Goal: Find specific page/section: Find specific page/section

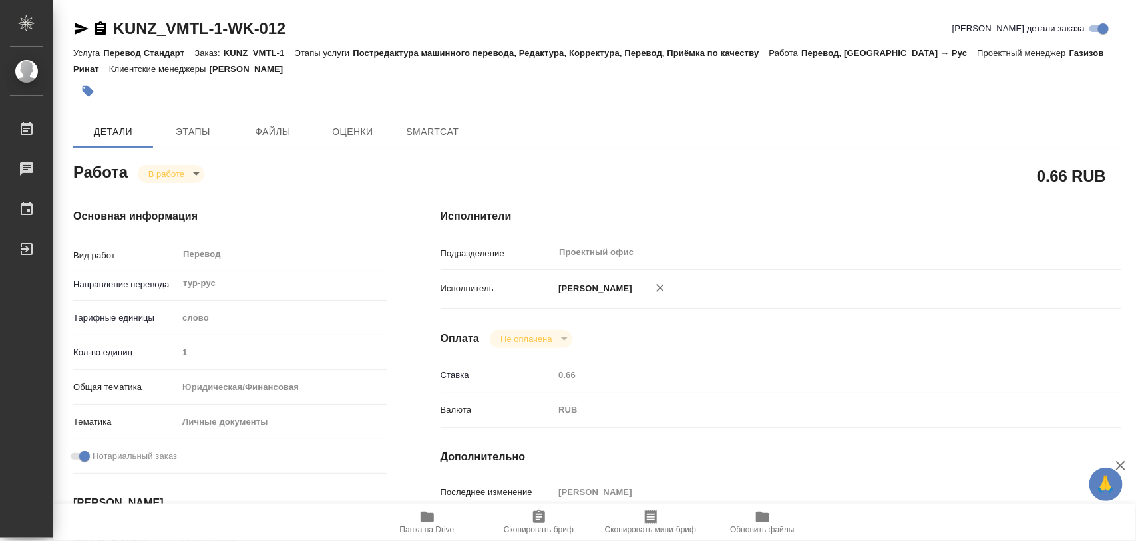
type textarea "x"
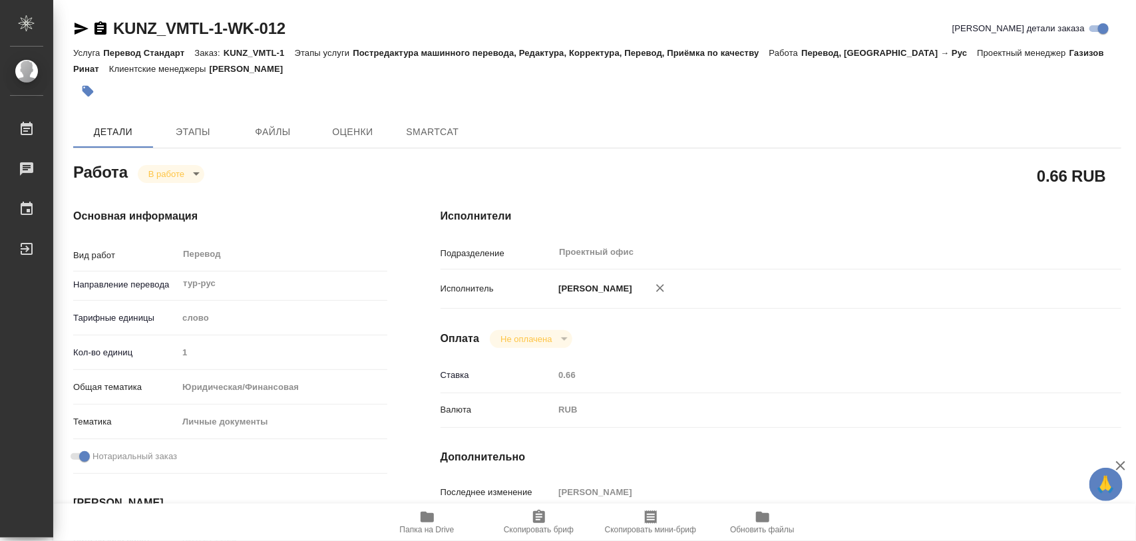
type textarea "x"
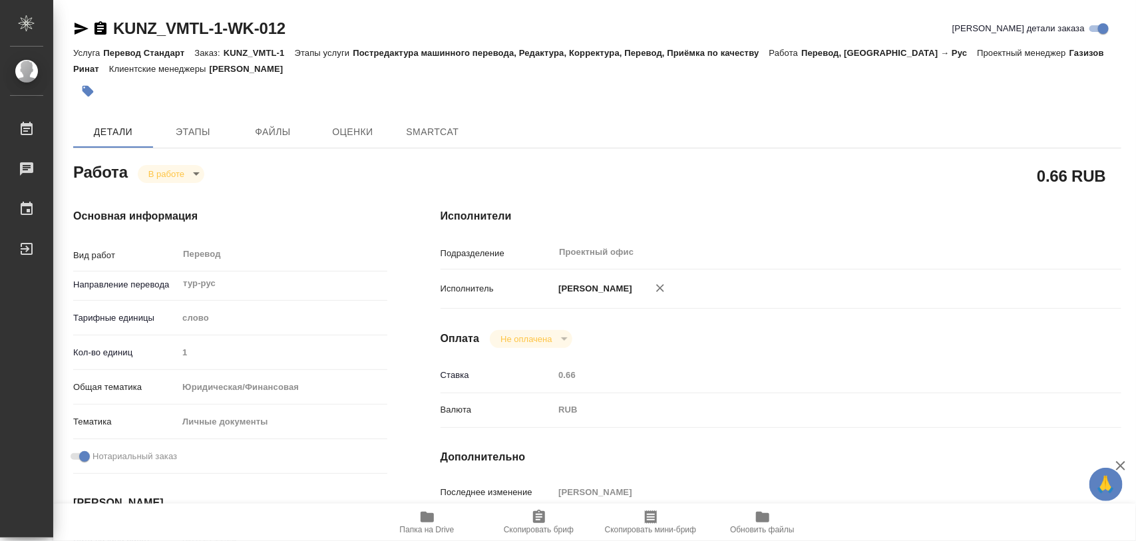
type textarea "x"
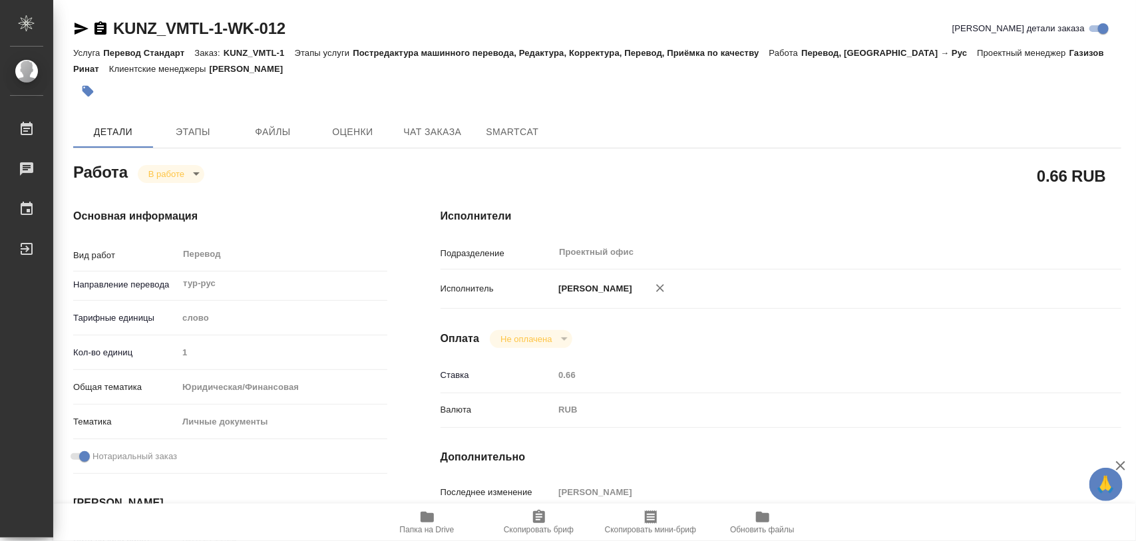
click at [421, 514] on icon "button" at bounding box center [427, 517] width 13 height 11
type textarea "x"
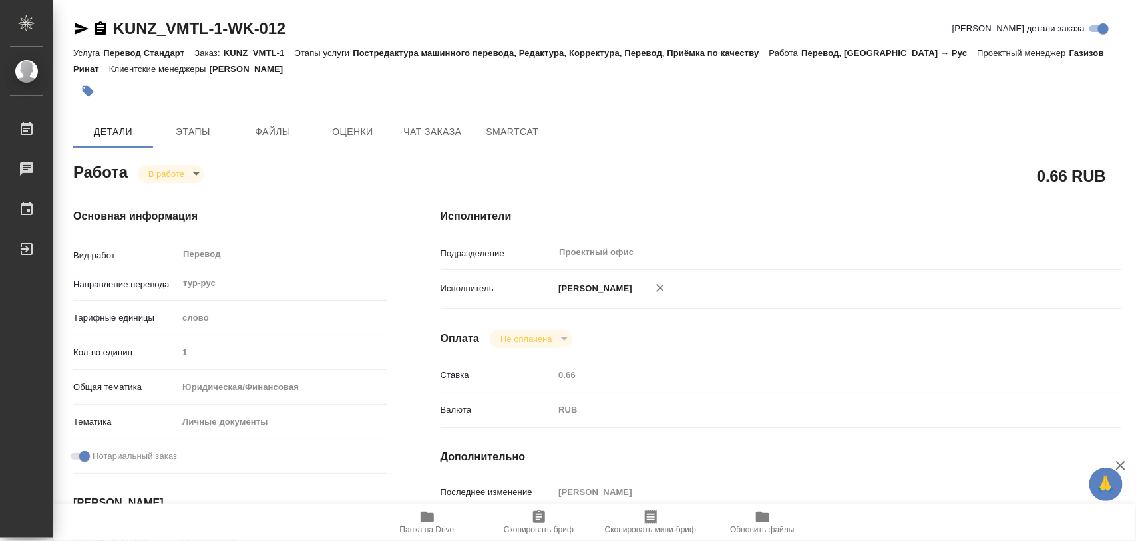
type textarea "x"
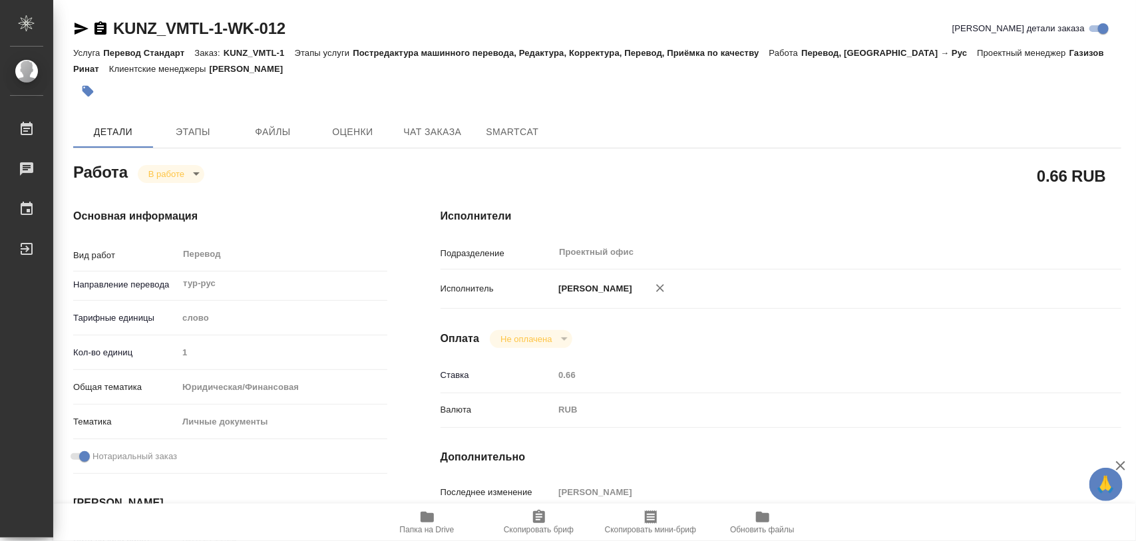
type textarea "x"
click at [198, 128] on span "Этапы" at bounding box center [193, 132] width 64 height 17
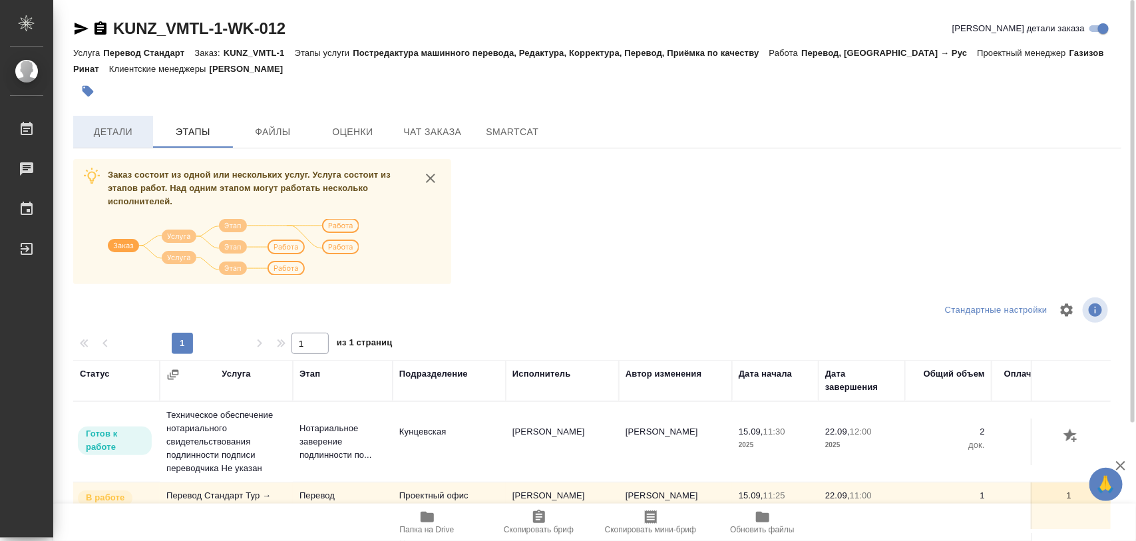
drag, startPoint x: 128, startPoint y: 135, endPoint x: 140, endPoint y: 197, distance: 63.1
click at [127, 134] on span "Детали" at bounding box center [113, 132] width 64 height 17
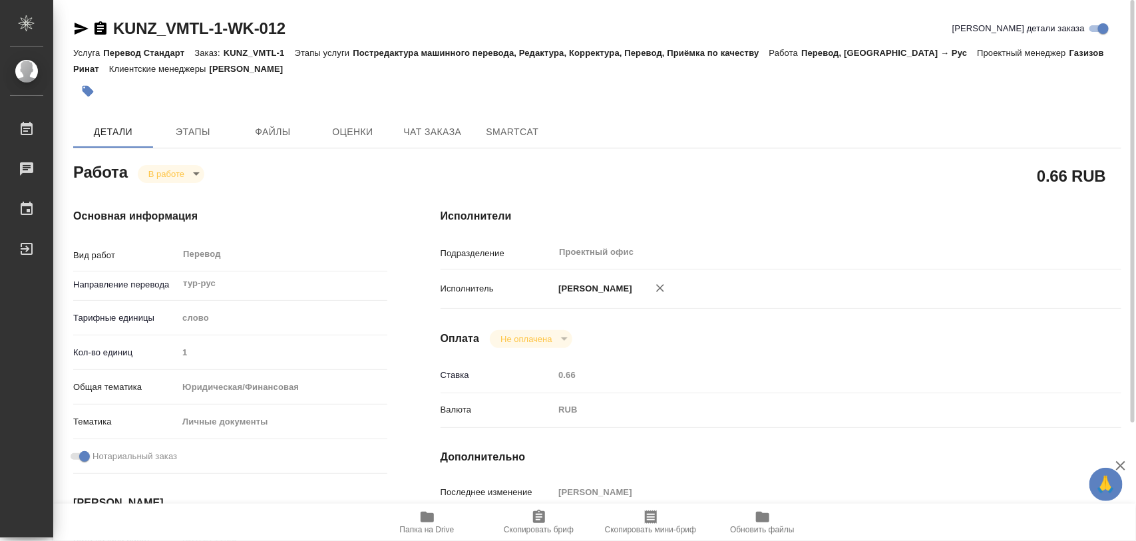
type textarea "x"
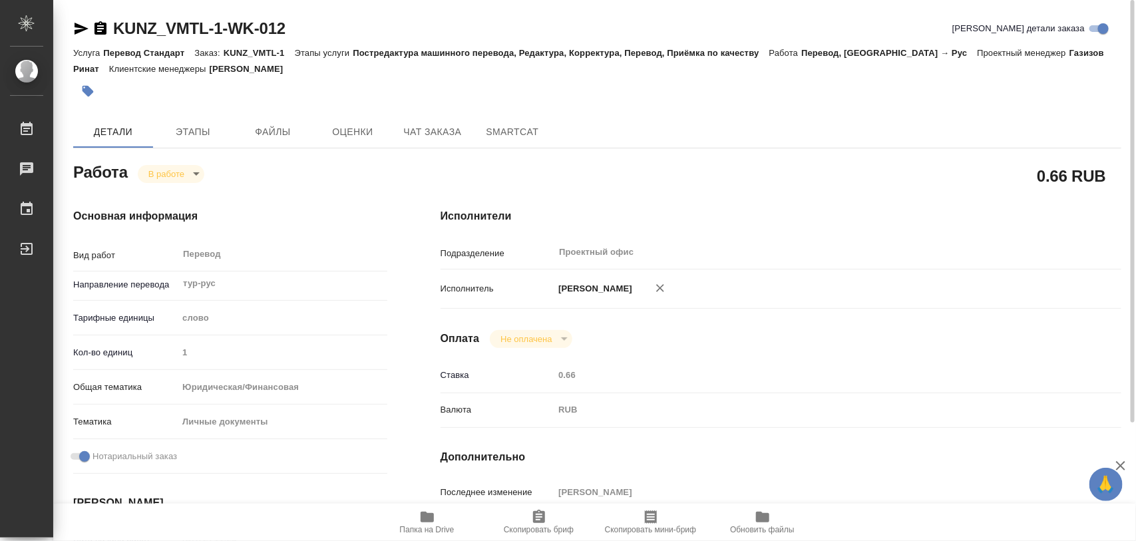
type textarea "x"
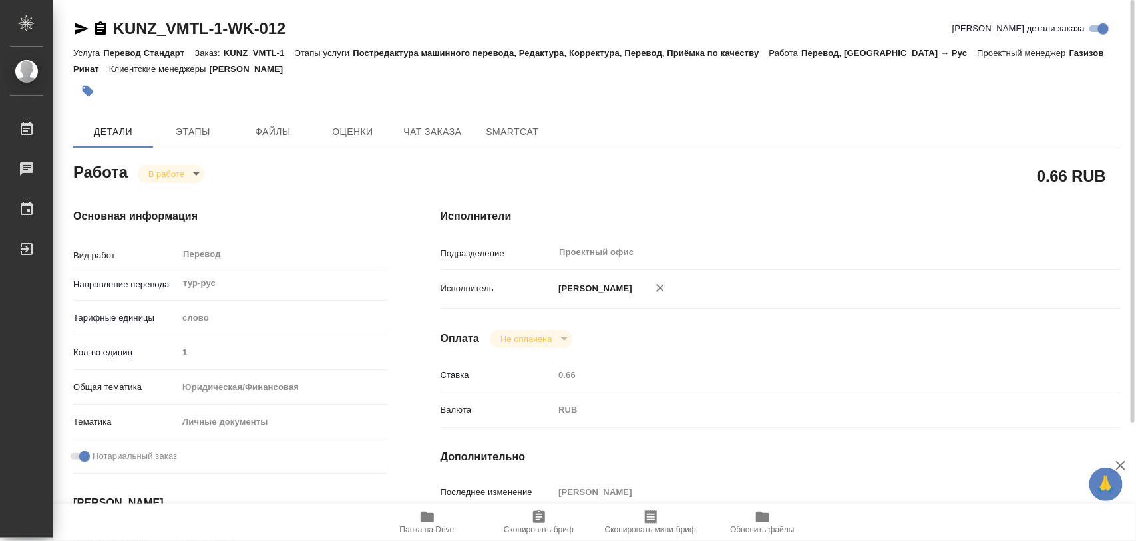
type textarea "x"
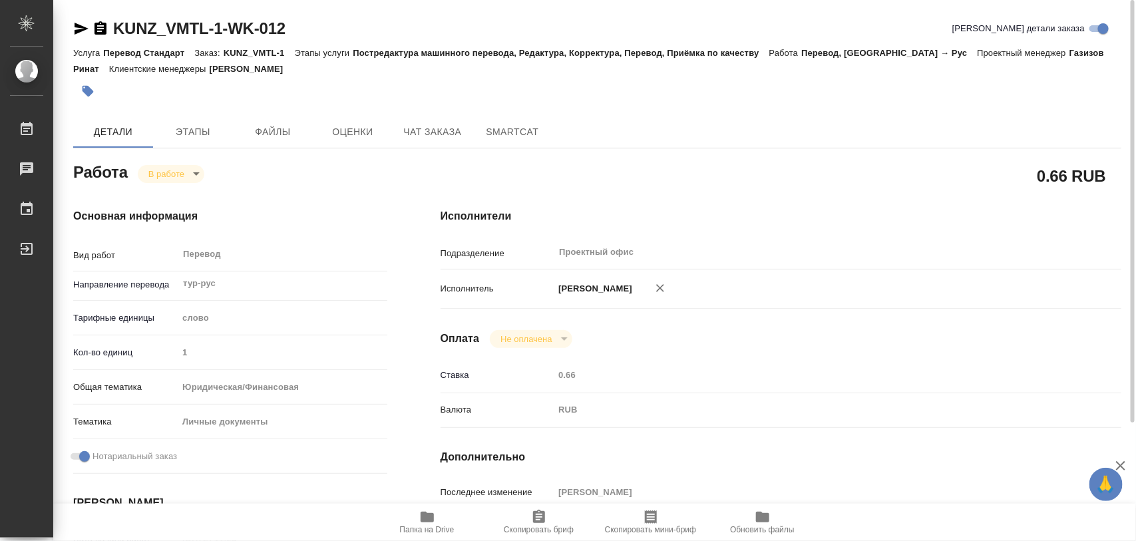
type textarea "x"
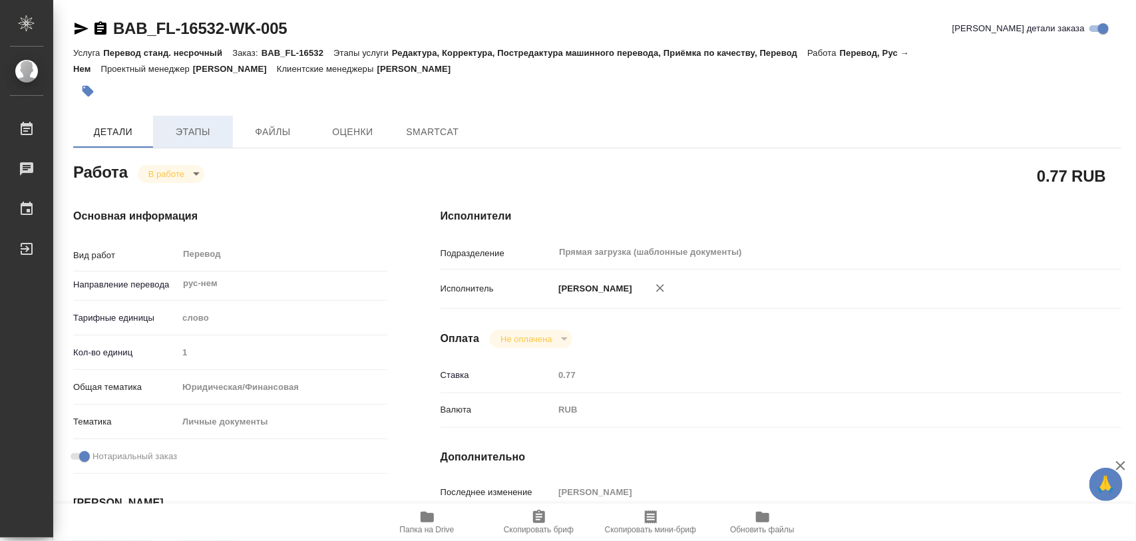
type textarea "x"
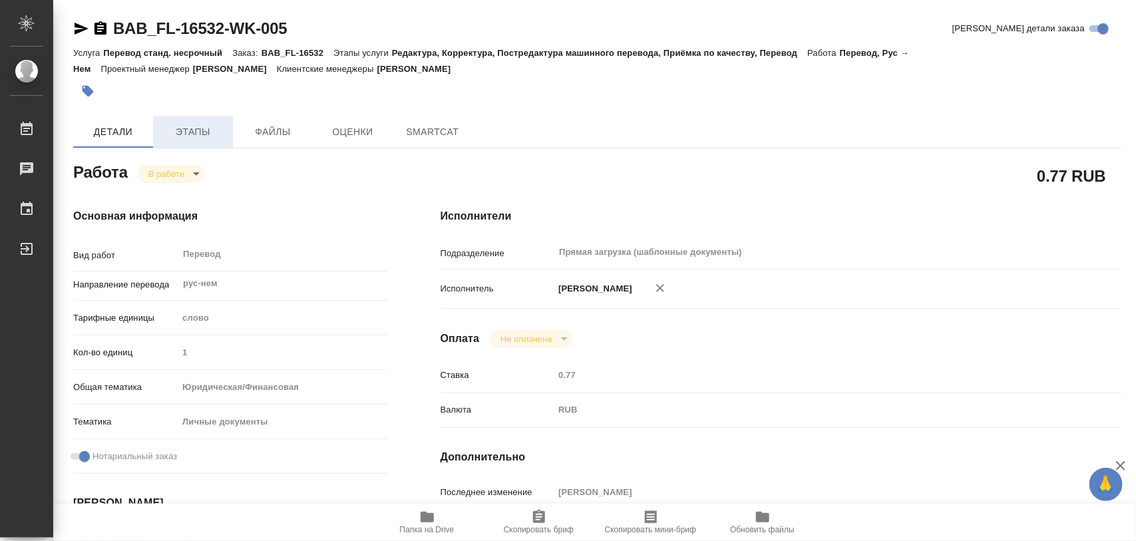
type textarea "x"
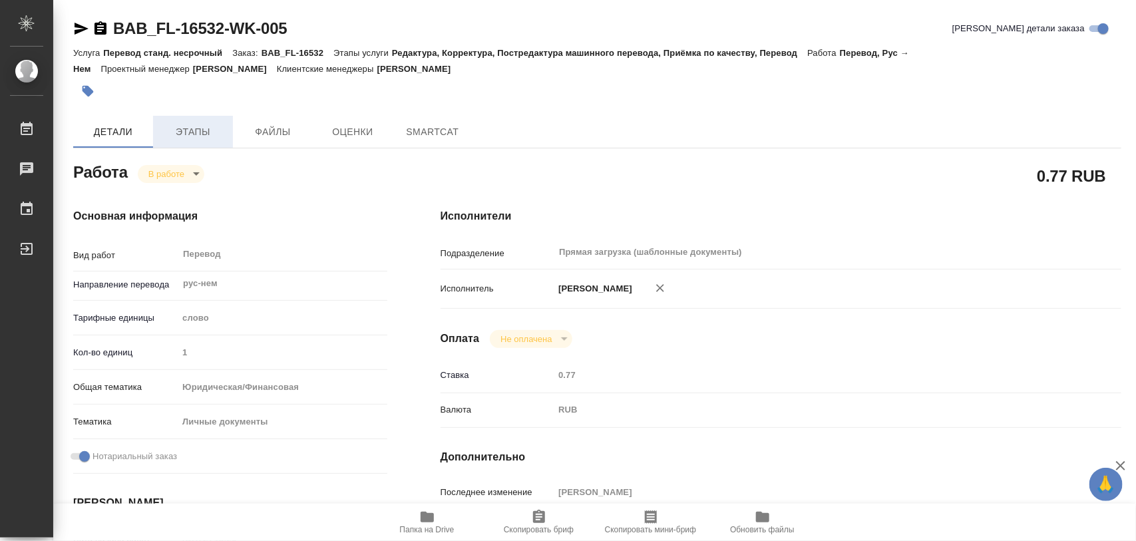
type textarea "x"
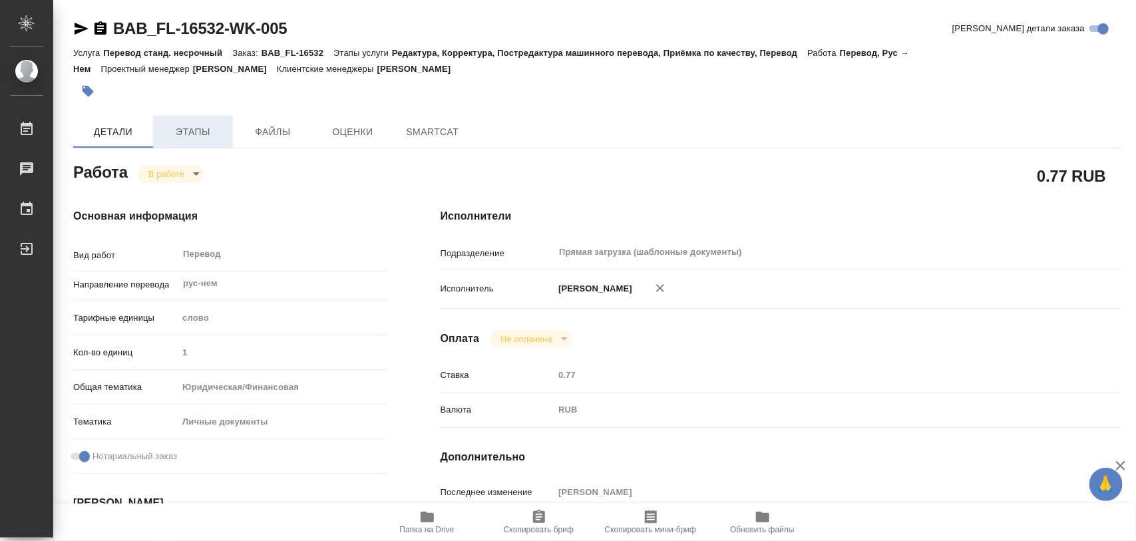
type textarea "x"
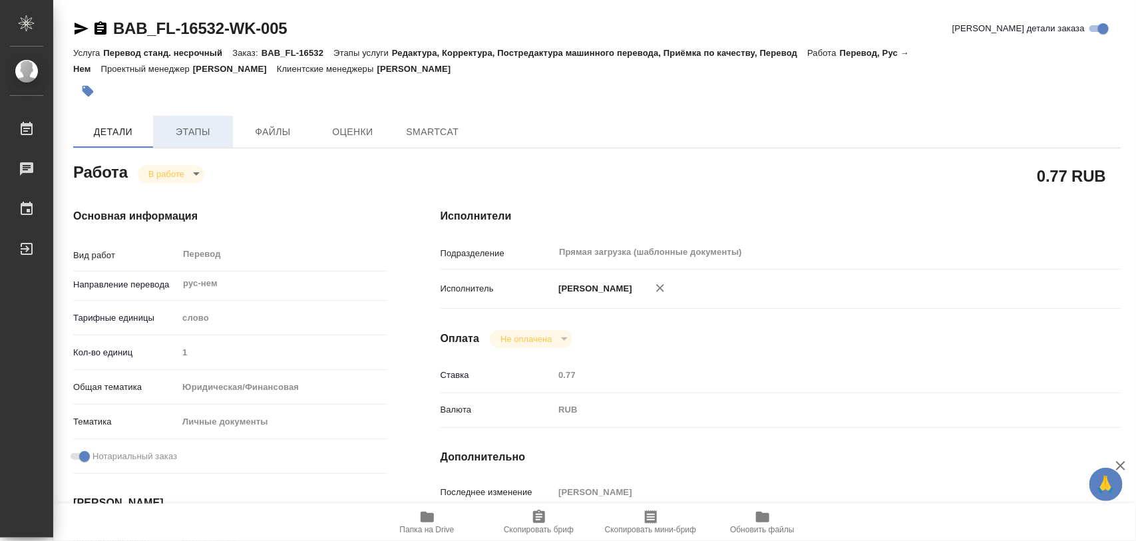
click at [191, 127] on span "Этапы" at bounding box center [193, 132] width 64 height 17
type textarea "x"
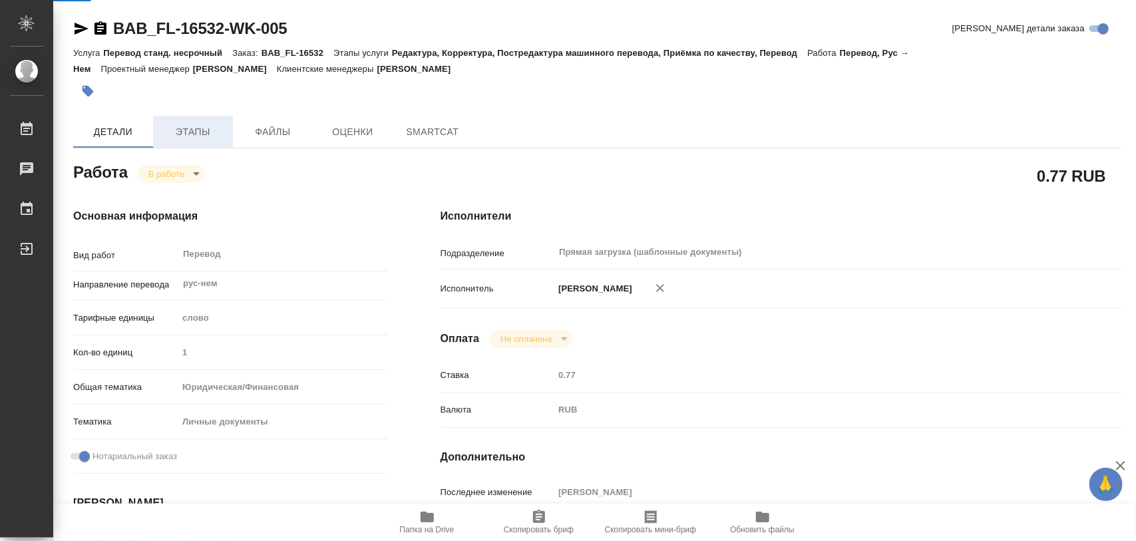
type textarea "x"
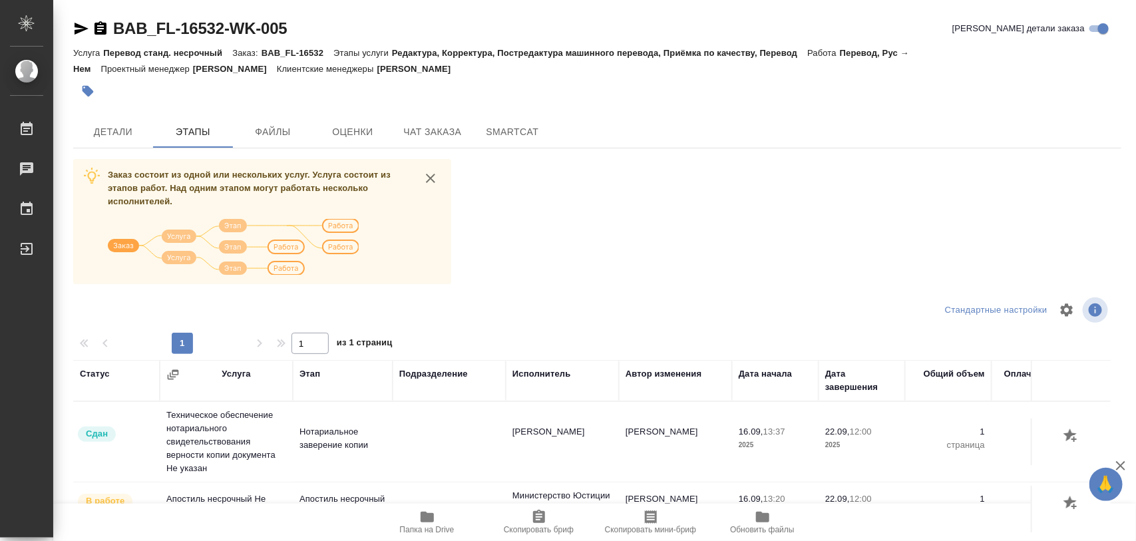
scroll to position [151, 0]
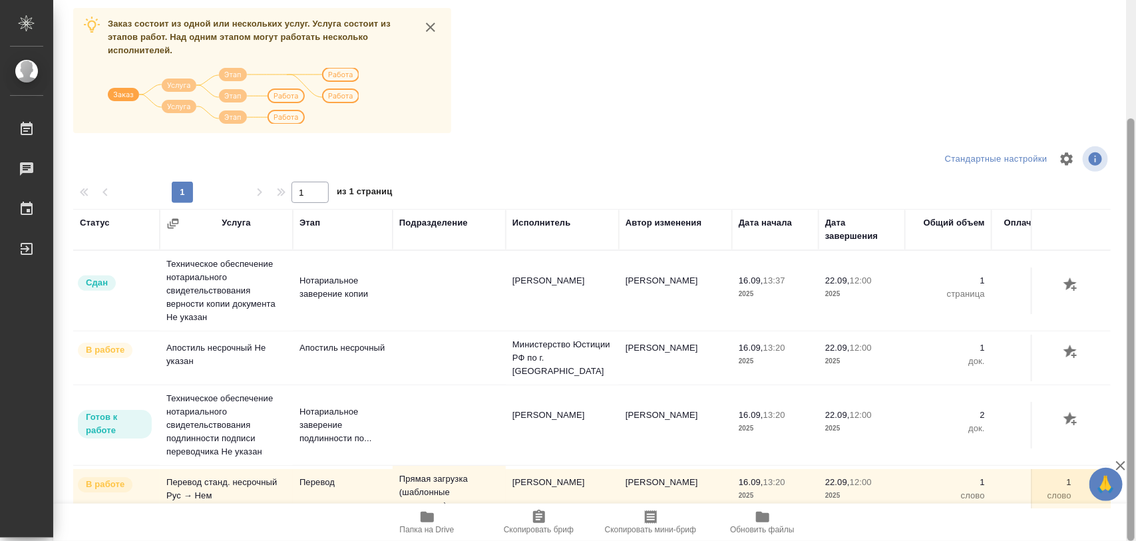
drag, startPoint x: 1134, startPoint y: 322, endPoint x: 1130, endPoint y: 383, distance: 62.0
click at [1130, 383] on div at bounding box center [1131, 329] width 7 height 423
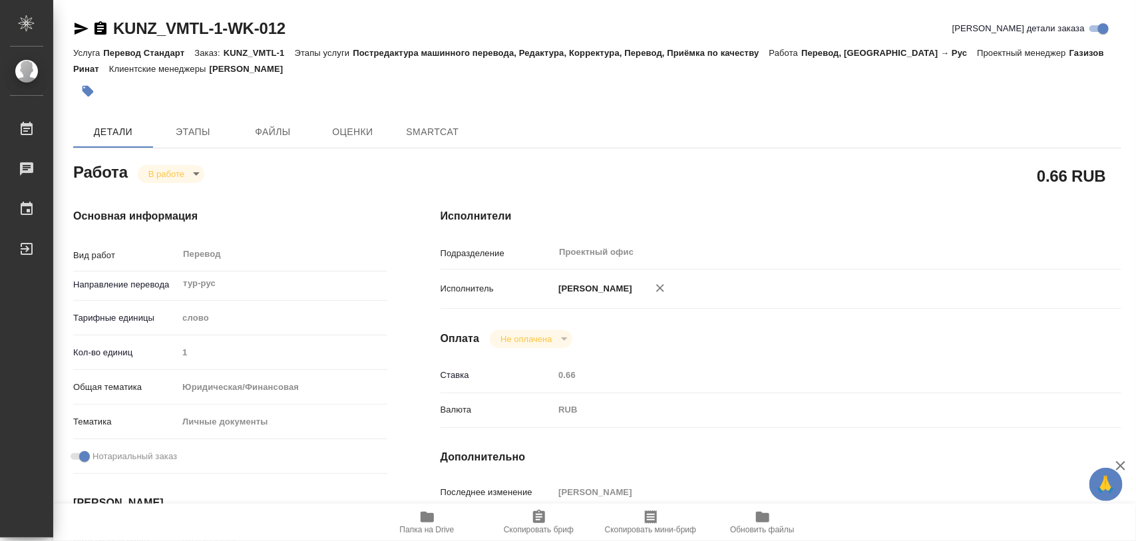
type textarea "x"
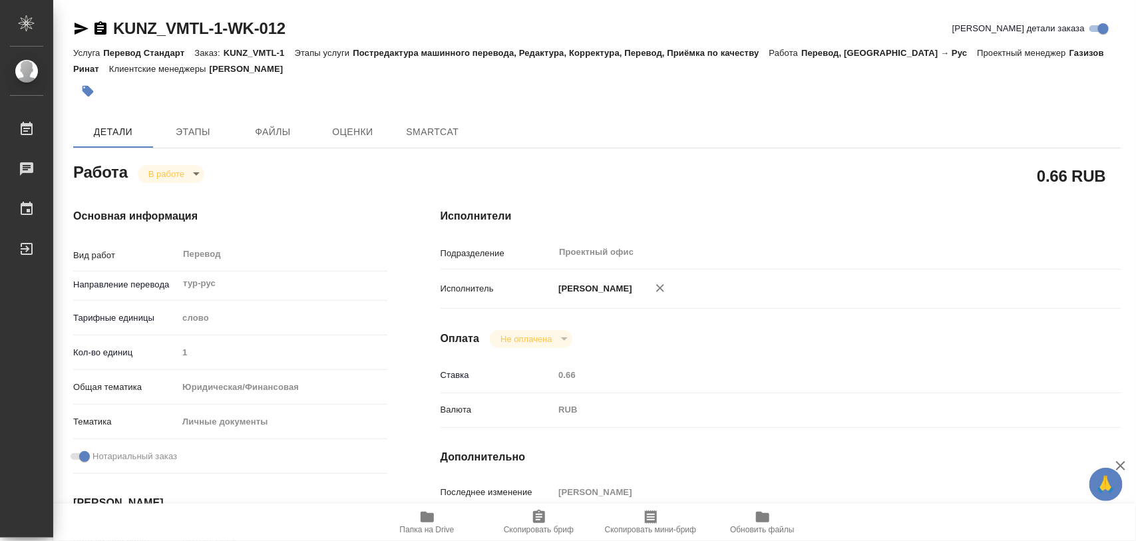
type textarea "x"
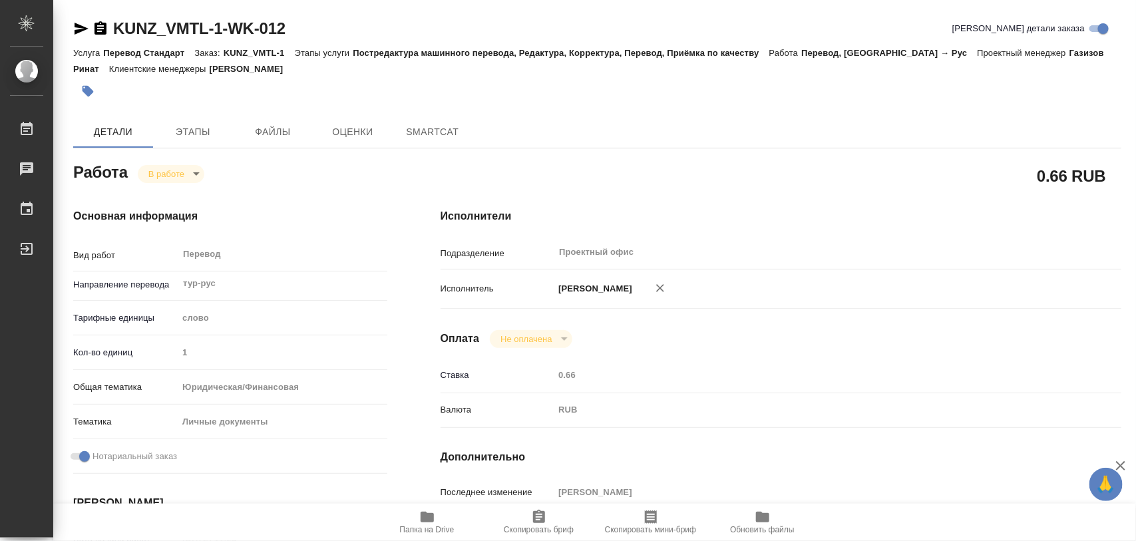
type textarea "x"
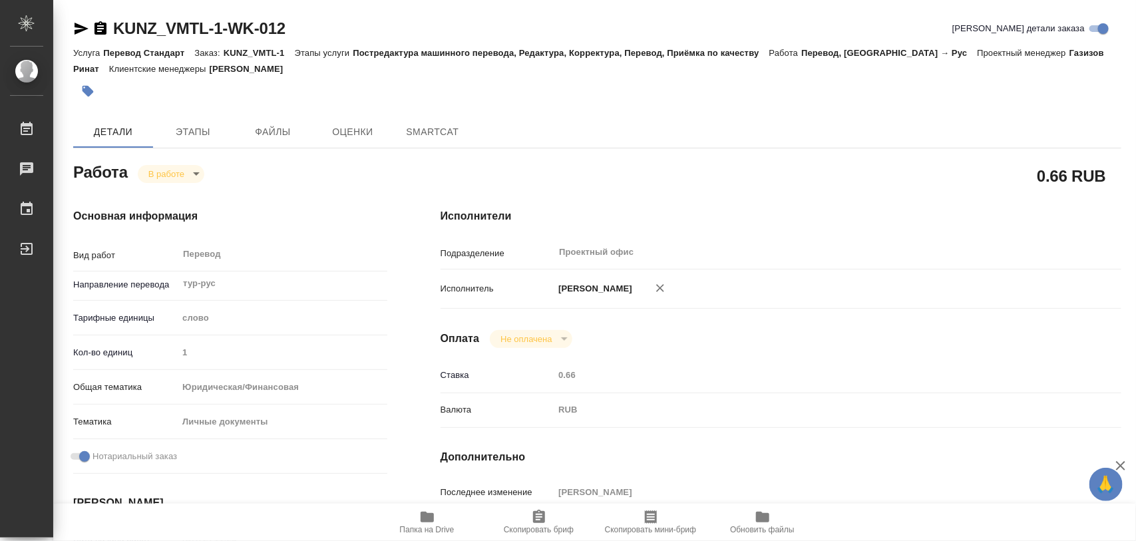
type textarea "x"
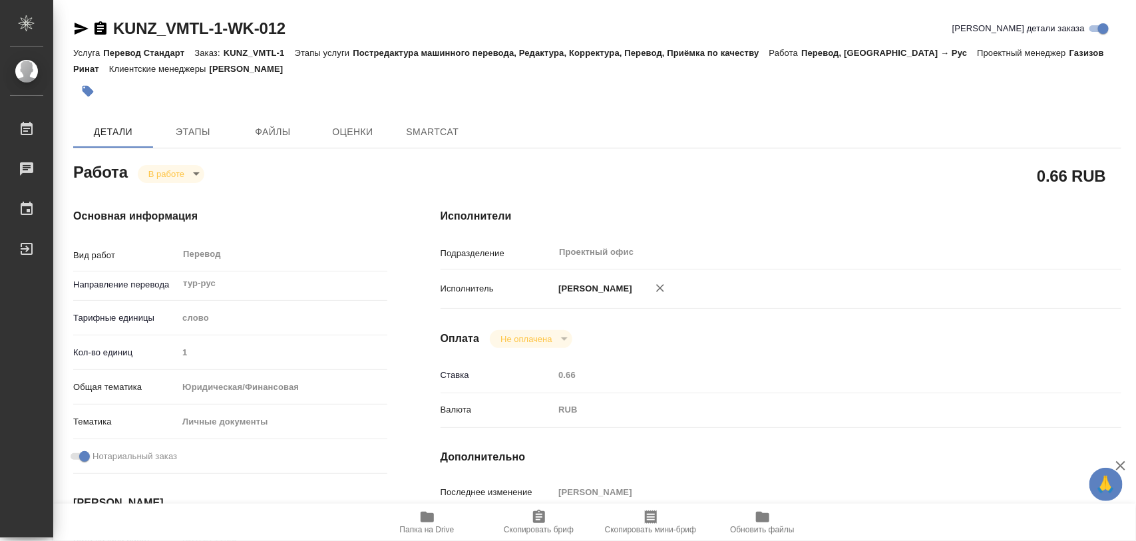
type textarea "x"
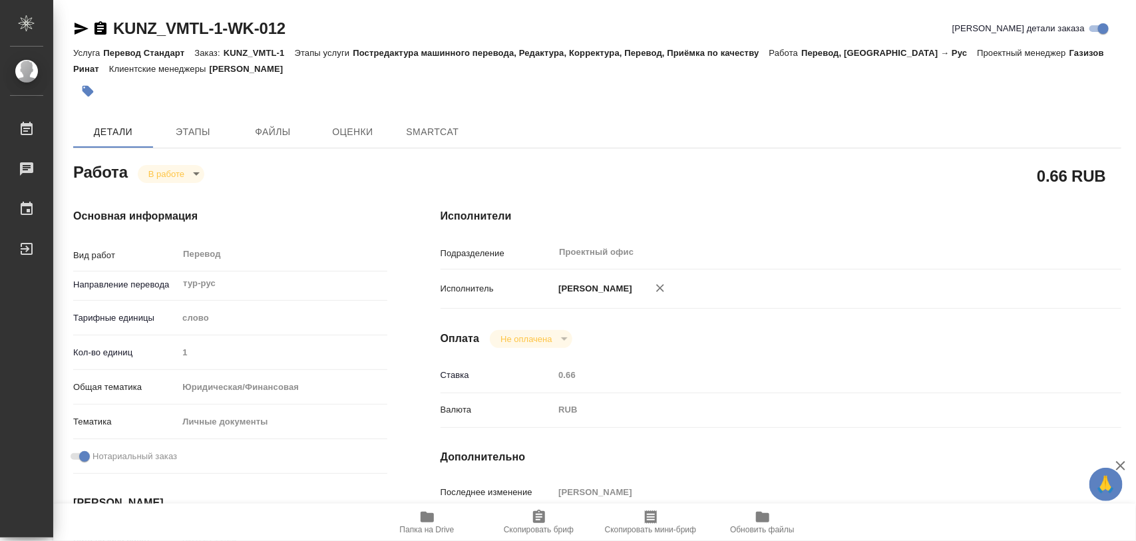
type textarea "x"
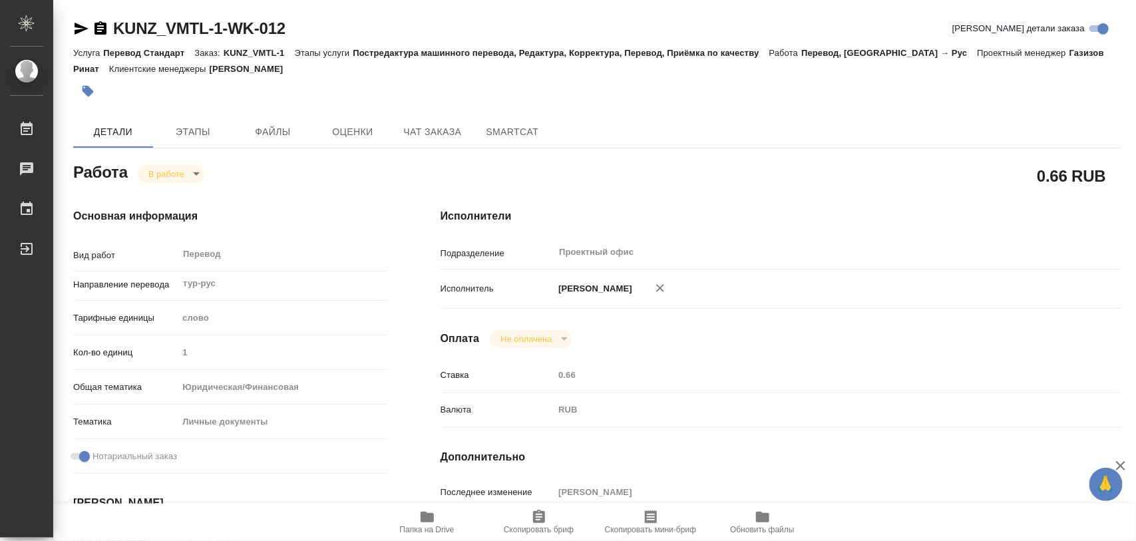
type textarea "x"
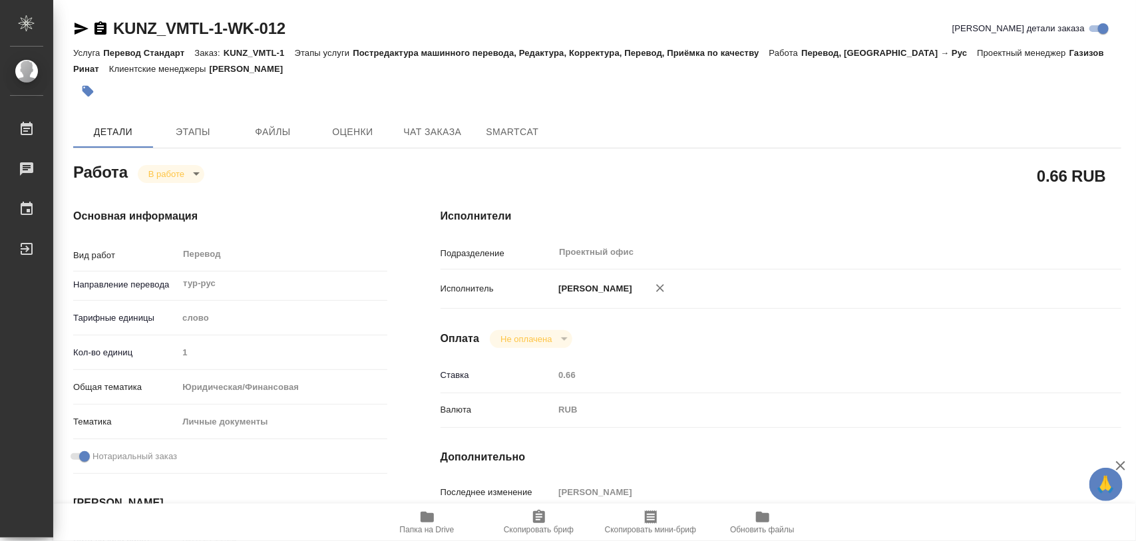
type textarea "x"
